Goal: Information Seeking & Learning: Learn about a topic

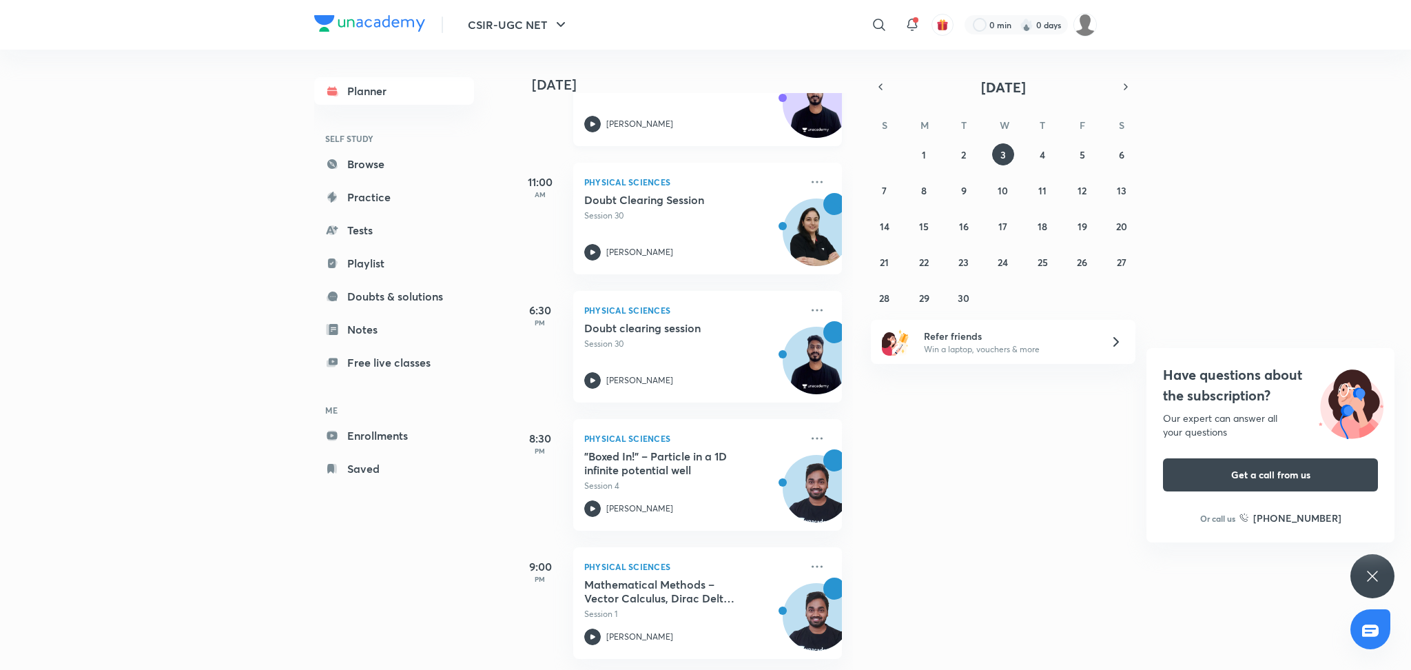
scroll to position [280, 0]
click at [809, 558] on icon at bounding box center [817, 566] width 17 height 17
click at [921, 544] on div "DOWNLOAD CLASS PDF With annotation Without annotation View educator Go to cours…" at bounding box center [900, 617] width 138 height 167
click at [908, 459] on div "[DATE] Good evening, [PERSON_NAME] You have 6 events [DATE] 8:45 AM Physical Sc…" at bounding box center [961, 360] width 896 height 620
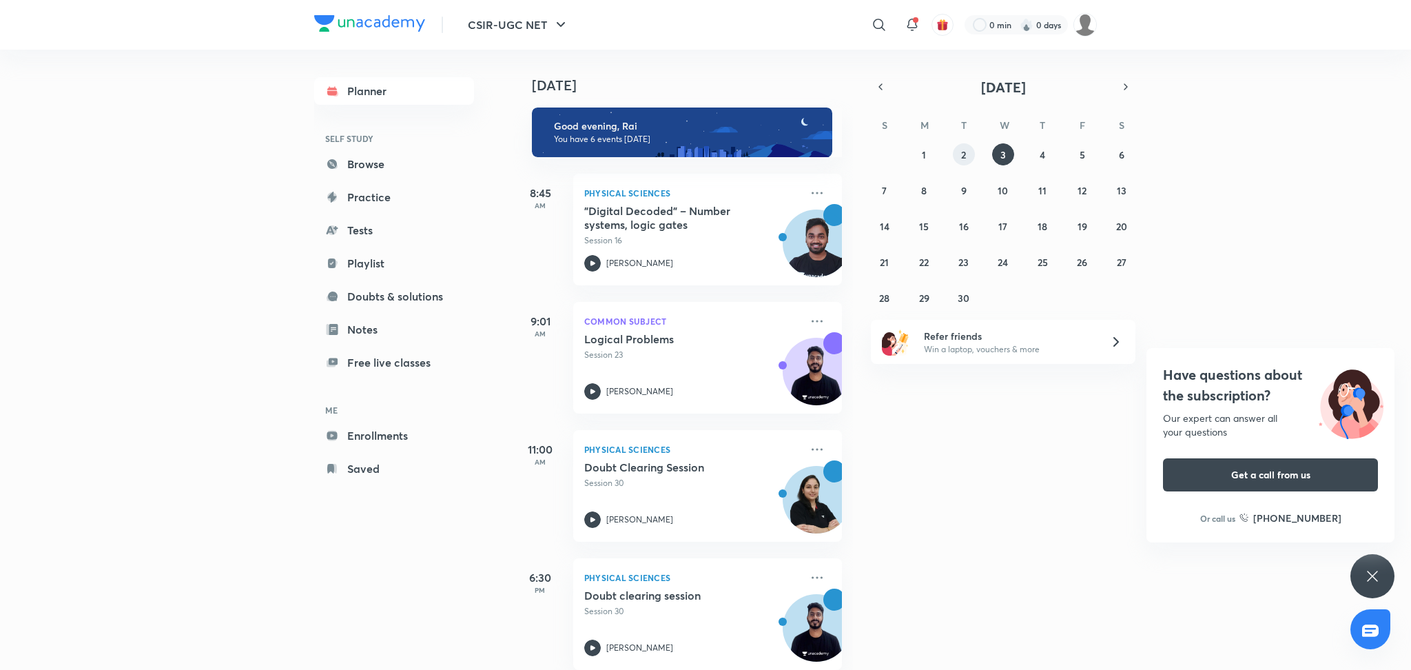
click at [967, 163] on button "2" at bounding box center [964, 154] width 22 height 22
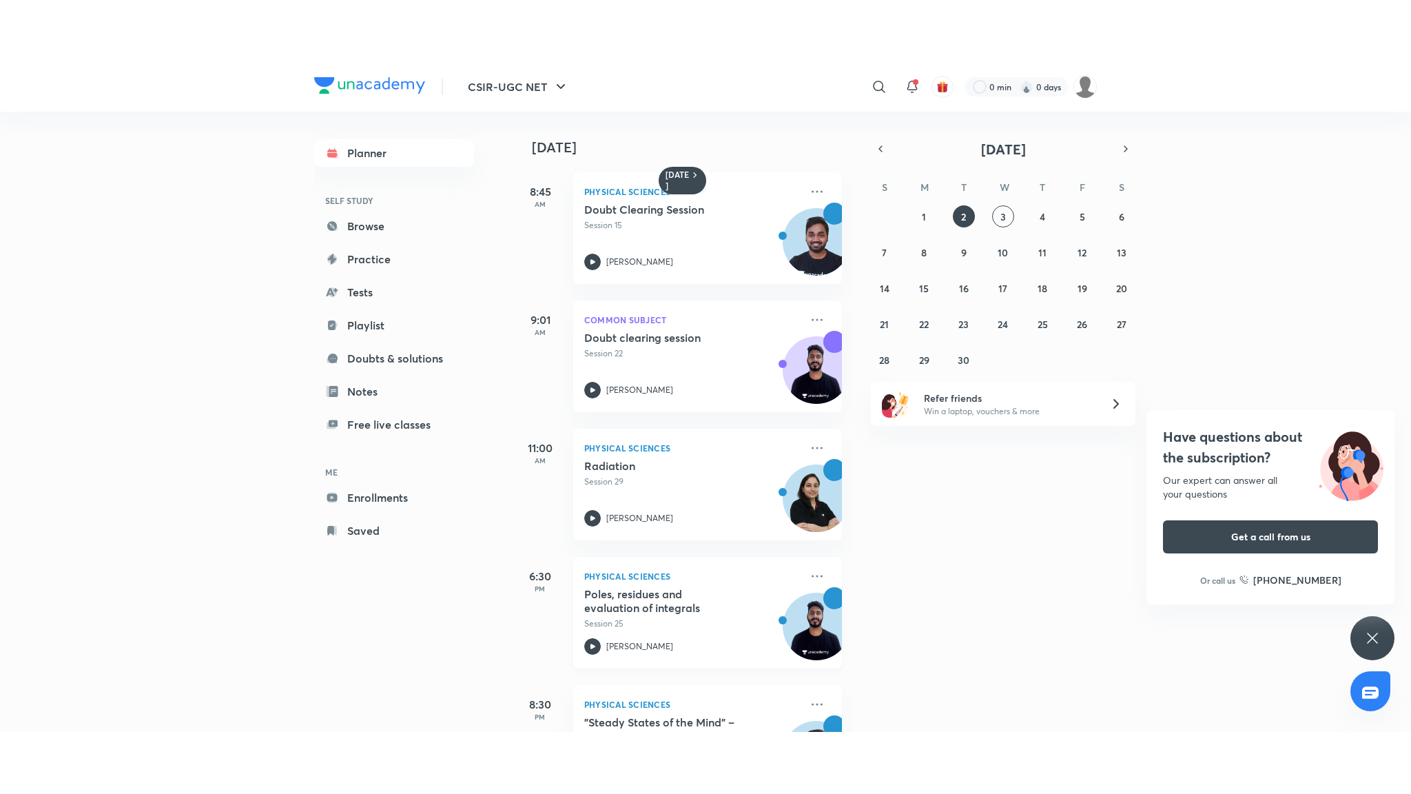
scroll to position [89, 0]
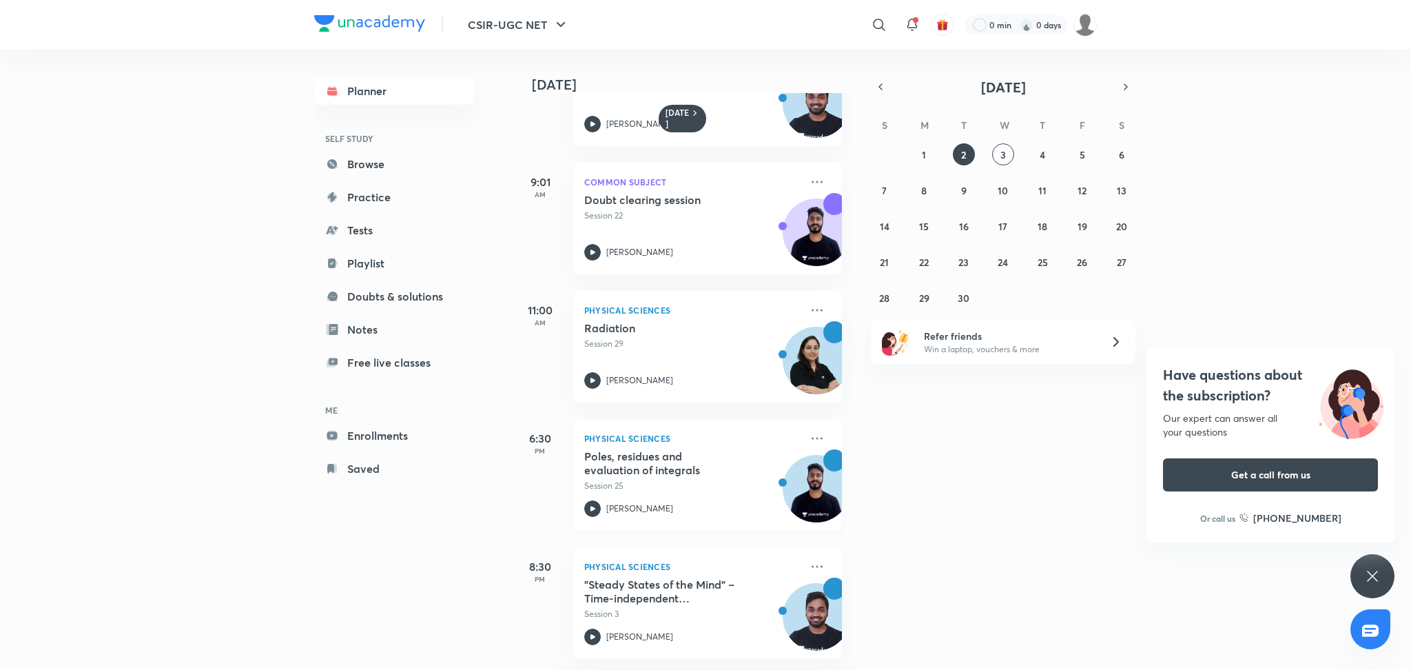
click at [715, 430] on p "Physical Sciences" at bounding box center [692, 438] width 216 height 17
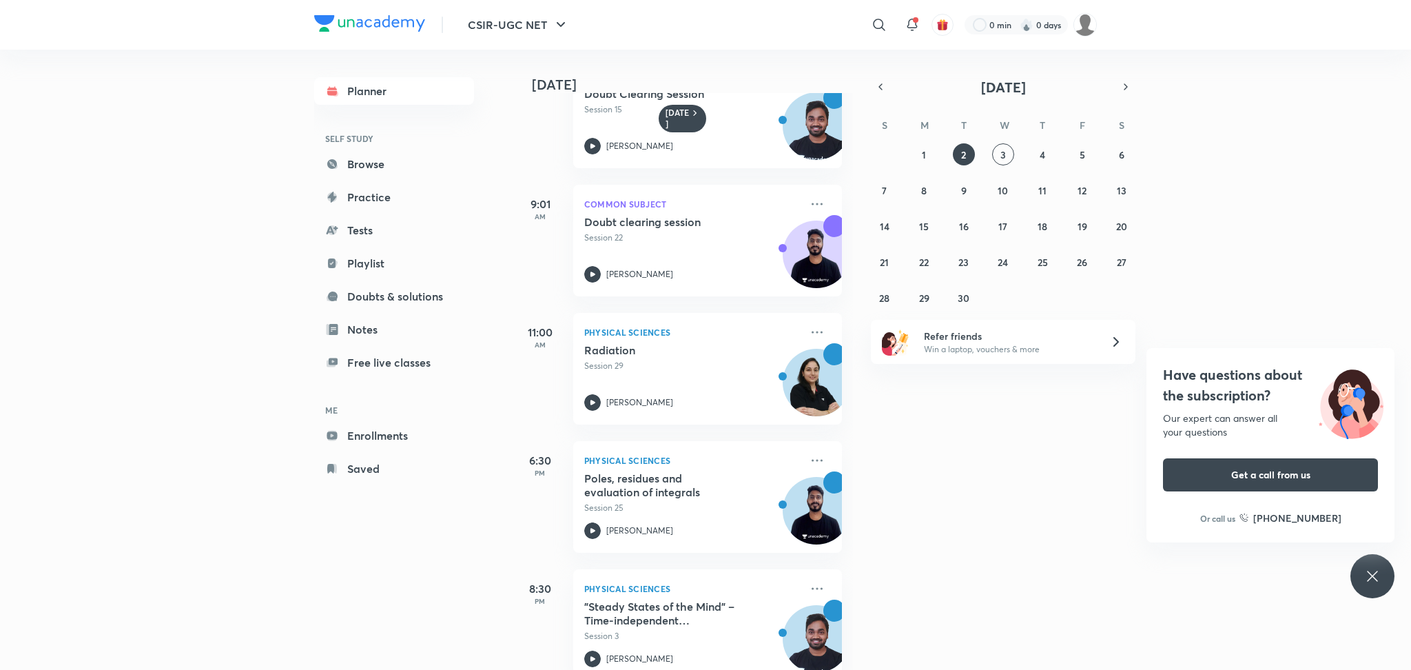
scroll to position [89, 0]
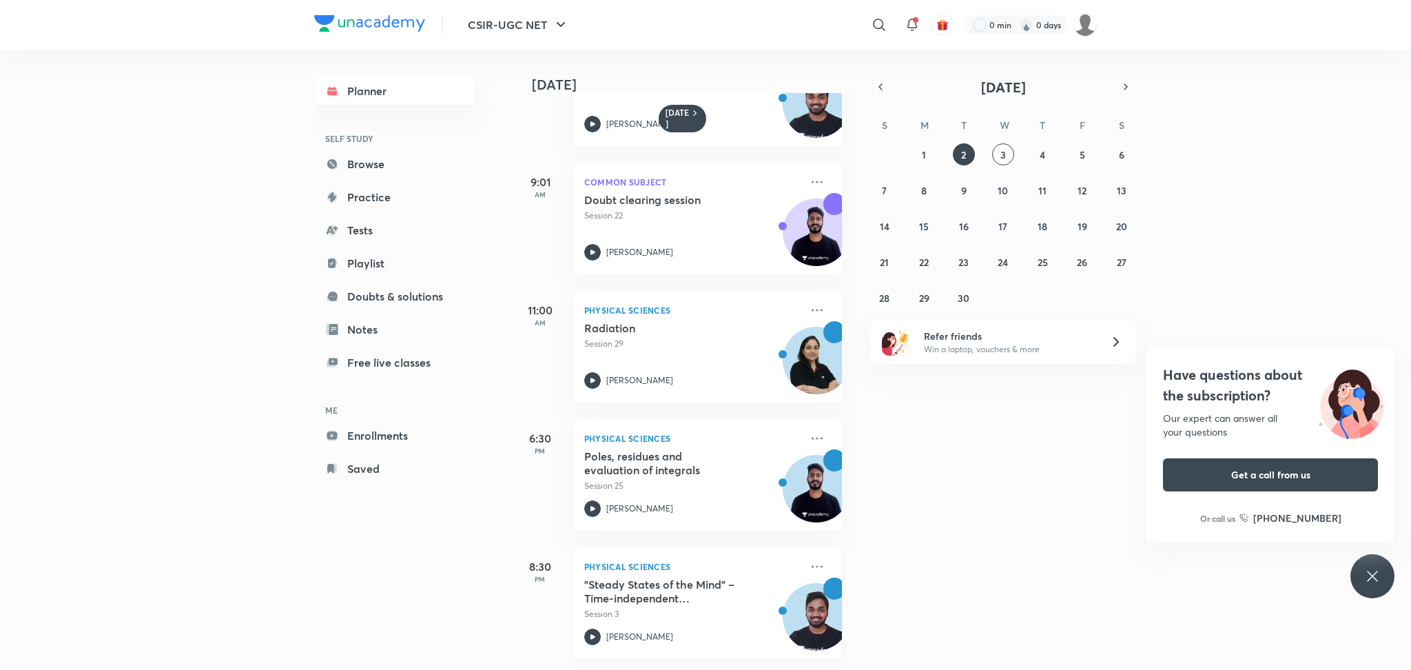
click at [693, 578] on h5 ""Steady States of the Mind" – Time-independent Schrödinger equation" at bounding box center [670, 592] width 172 height 28
click at [1373, 571] on icon at bounding box center [1373, 576] width 17 height 17
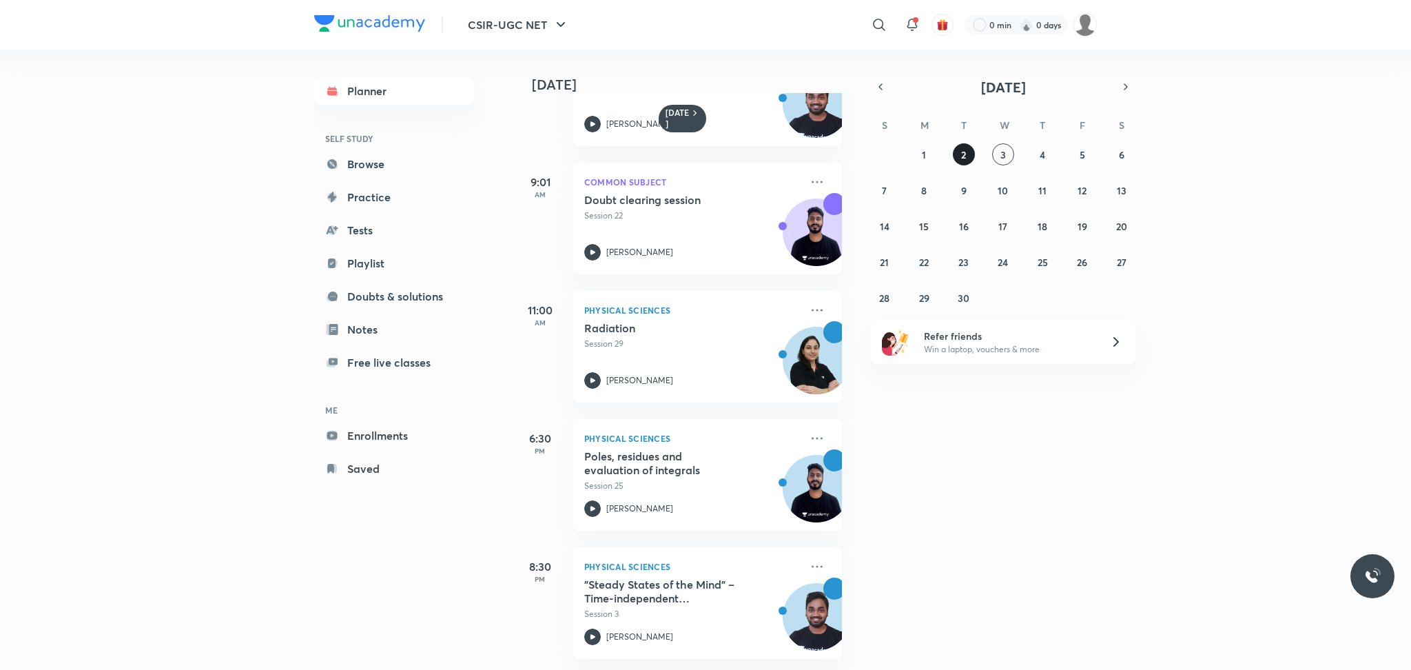
click at [962, 153] on abbr "2" at bounding box center [963, 154] width 5 height 13
click at [926, 147] on button "1" at bounding box center [924, 154] width 22 height 22
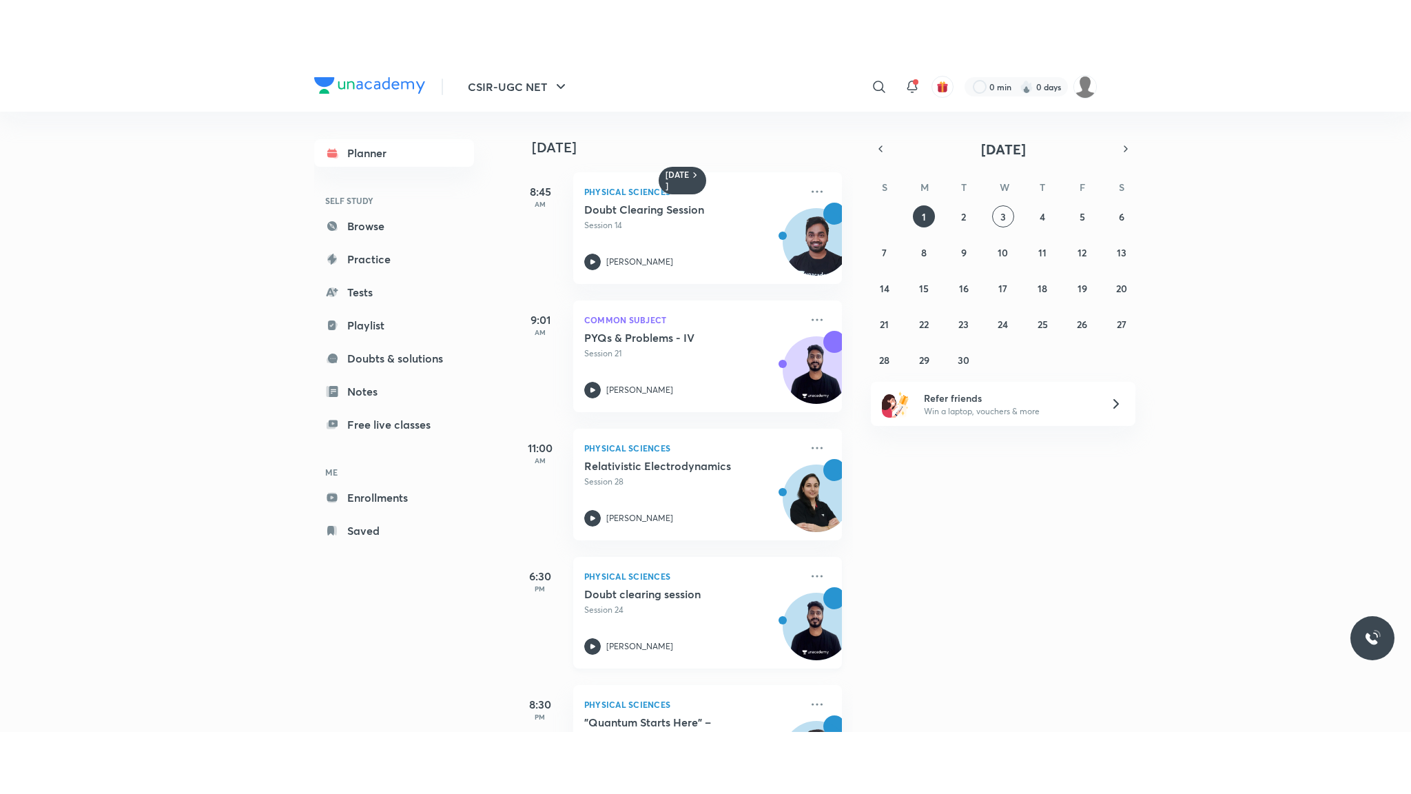
scroll to position [89, 0]
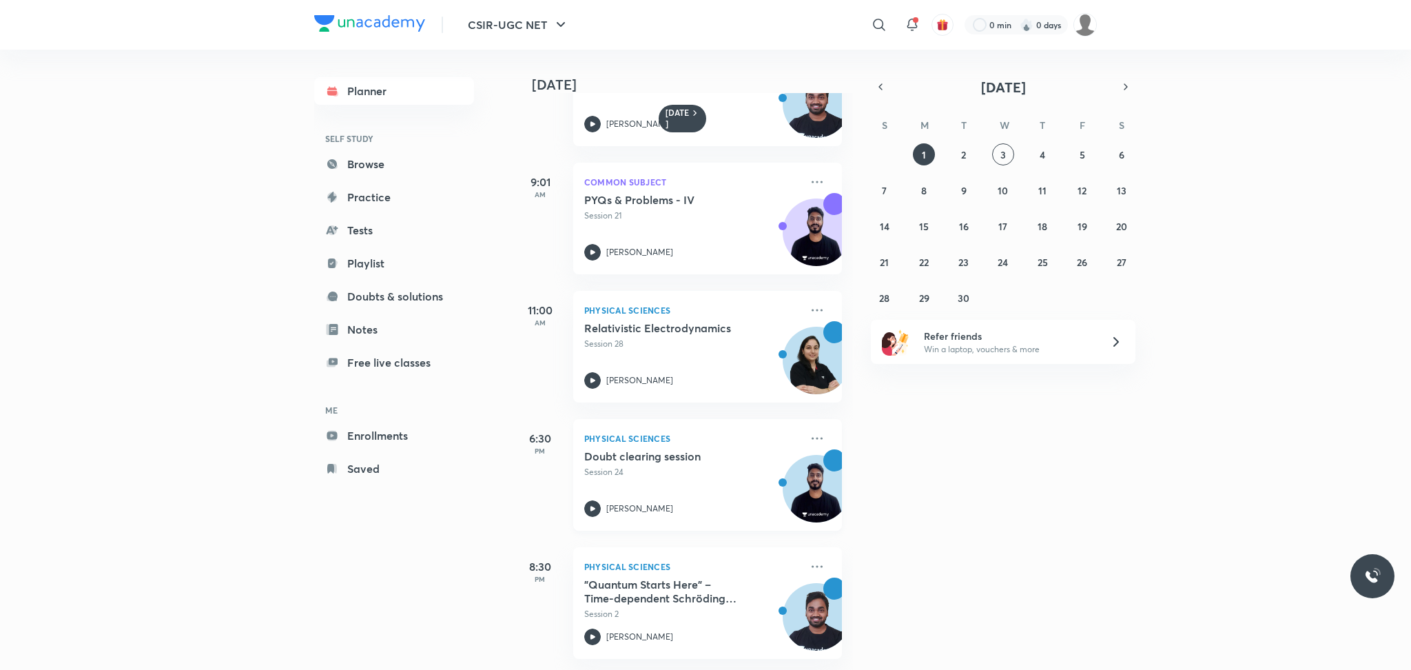
click at [591, 500] on icon at bounding box center [592, 508] width 17 height 17
